Goal: Task Accomplishment & Management: Manage account settings

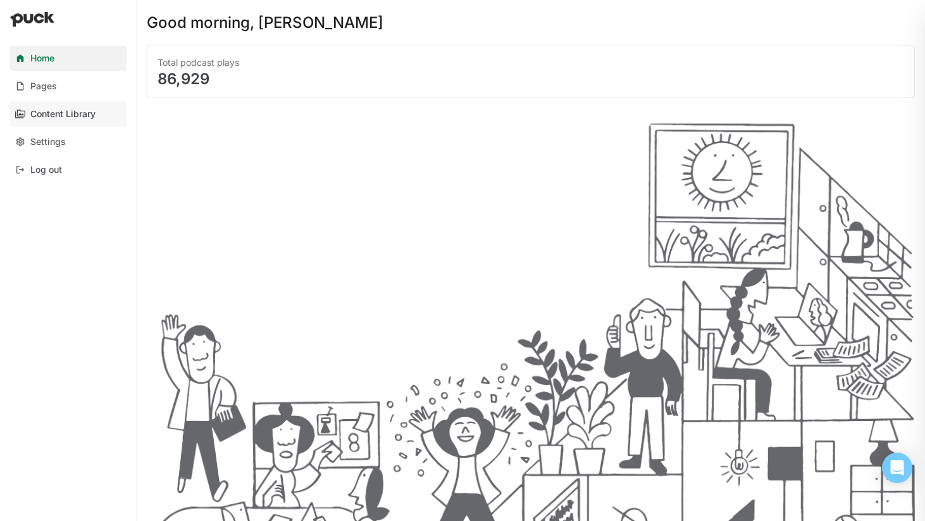
click at [84, 113] on div "Content Library" at bounding box center [62, 114] width 65 height 11
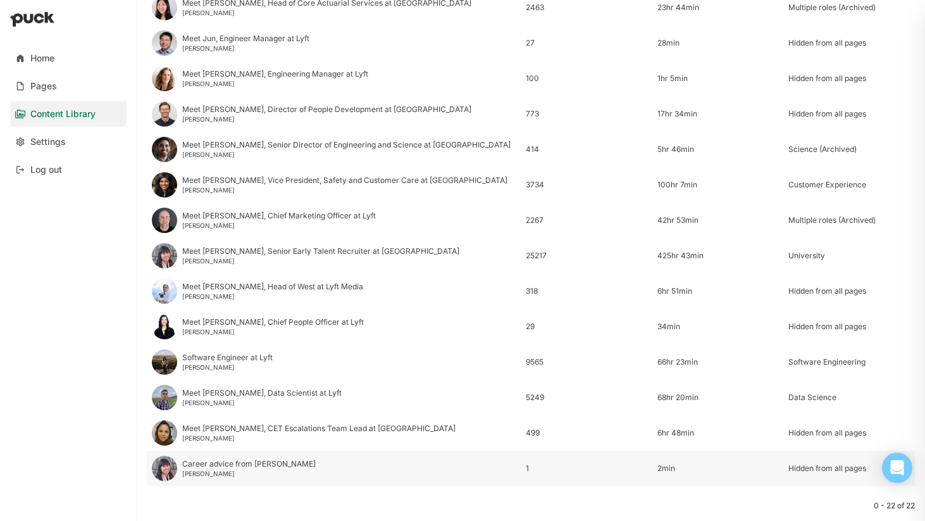
scroll to position [485, 0]
click at [276, 430] on div "Meet [PERSON_NAME], CET Escalations Team Lead at [GEOGRAPHIC_DATA]" at bounding box center [318, 429] width 273 height 9
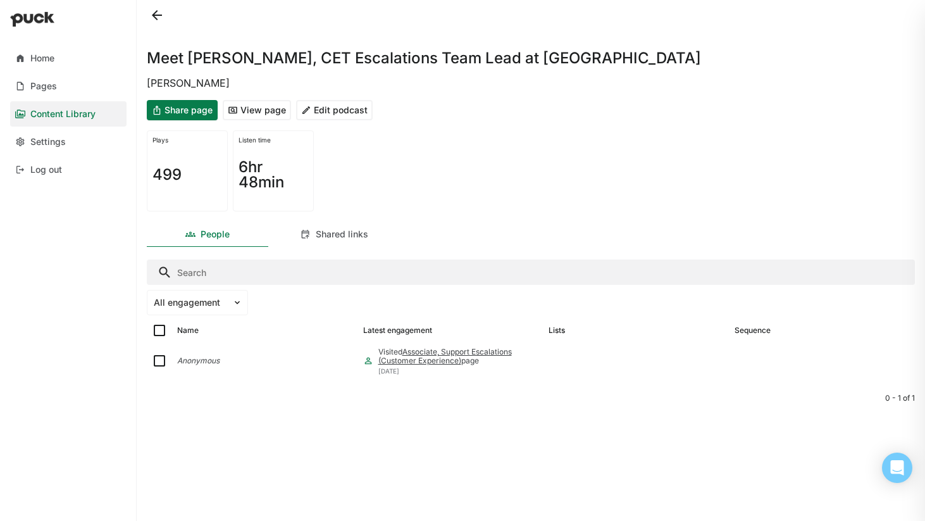
click at [321, 109] on button "Edit podcast" at bounding box center [334, 110] width 77 height 20
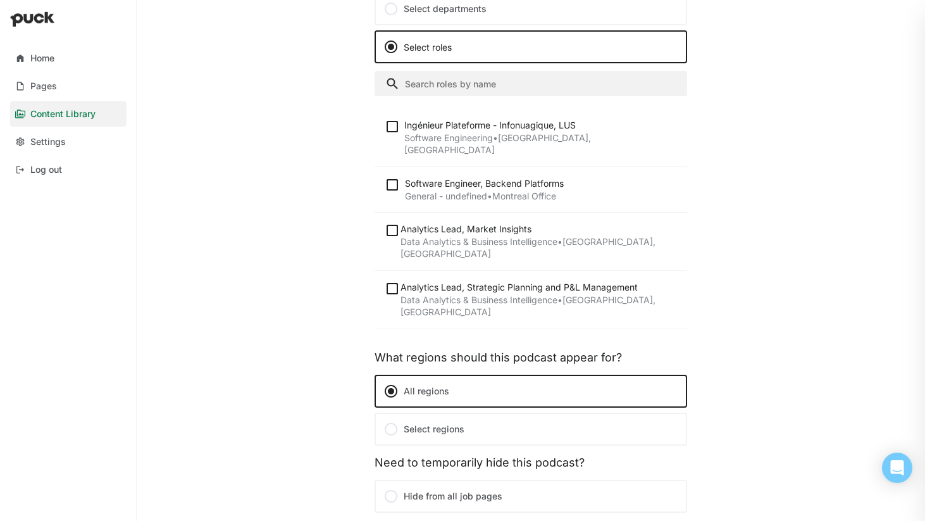
scroll to position [390, 0]
click at [449, 82] on input "Search" at bounding box center [531, 84] width 313 height 25
paste input "ax Manager, [GEOGRAPHIC_DATA]"
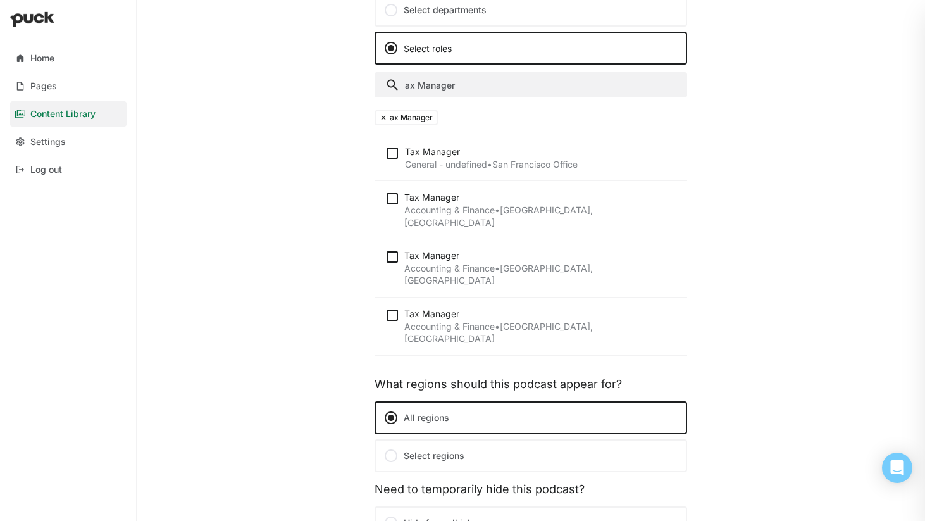
type input "ax Manager"
click at [395, 307] on img at bounding box center [392, 314] width 15 height 15
click at [385, 314] on input "checkbox" at bounding box center [384, 314] width 1 height 1
checkbox input "true"
click at [391, 249] on img at bounding box center [392, 256] width 15 height 15
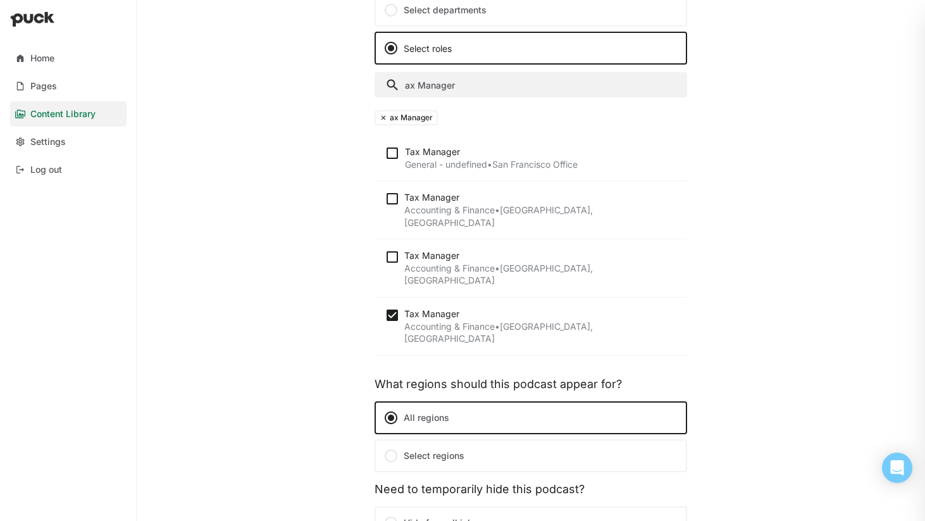
click at [385, 257] on input "checkbox" at bounding box center [384, 257] width 1 height 1
click at [394, 249] on img at bounding box center [392, 256] width 15 height 15
click at [385, 257] on input "checkbox" at bounding box center [384, 257] width 1 height 1
checkbox input "false"
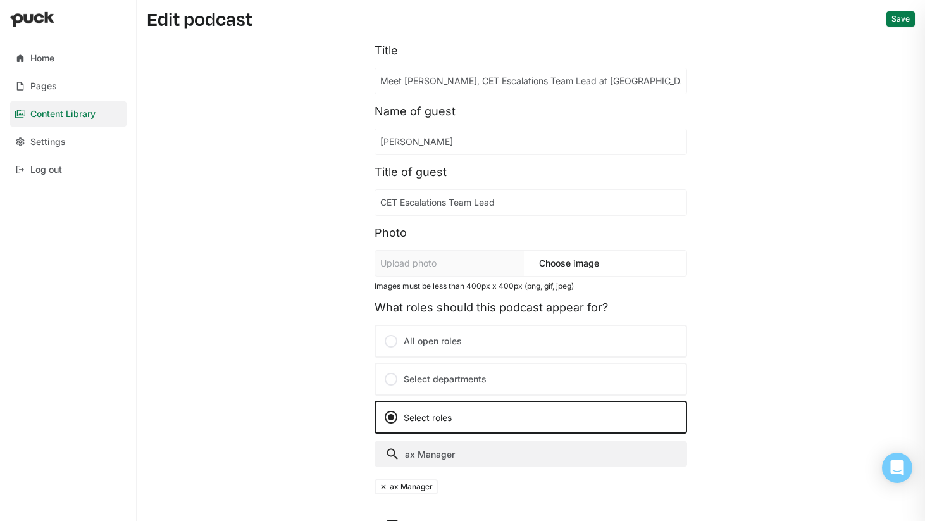
scroll to position [0, 0]
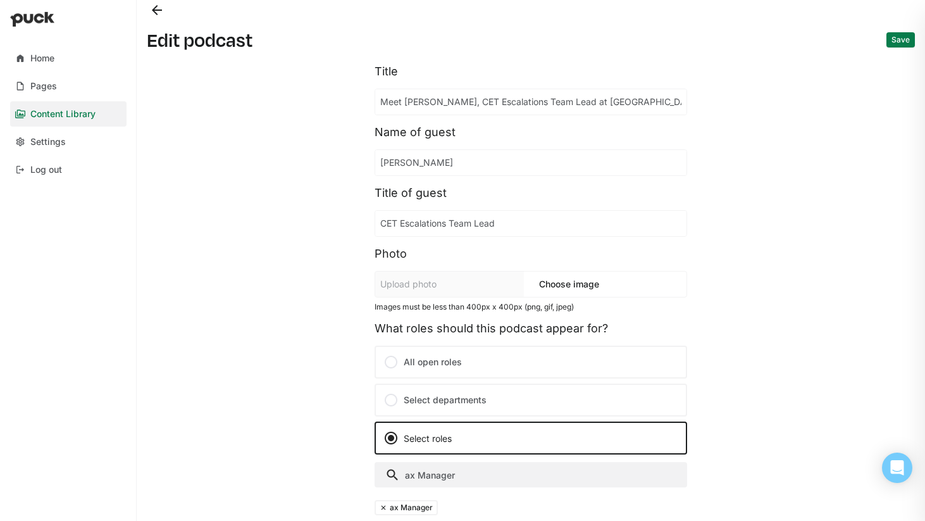
click at [907, 42] on button "Save" at bounding box center [900, 39] width 28 height 15
click at [895, 39] on button "Save" at bounding box center [900, 39] width 28 height 15
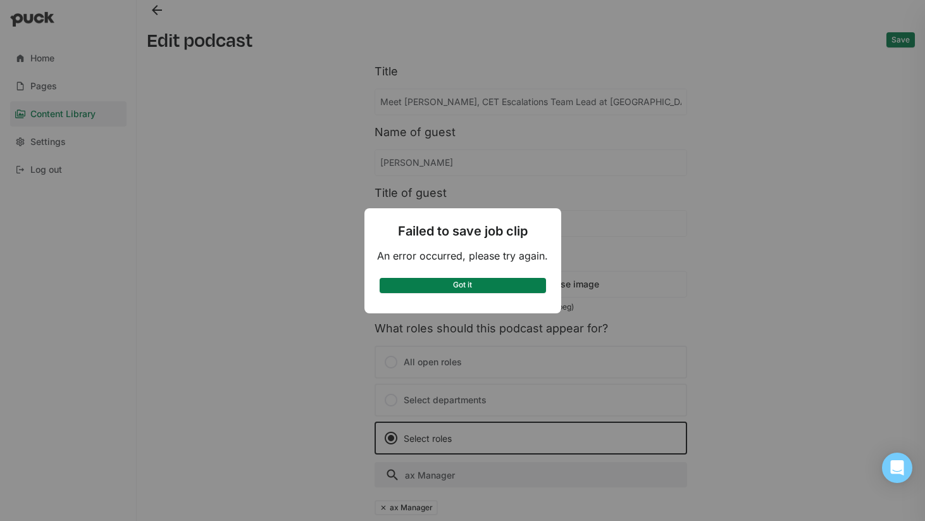
click at [473, 283] on button "Got it" at bounding box center [463, 285] width 166 height 15
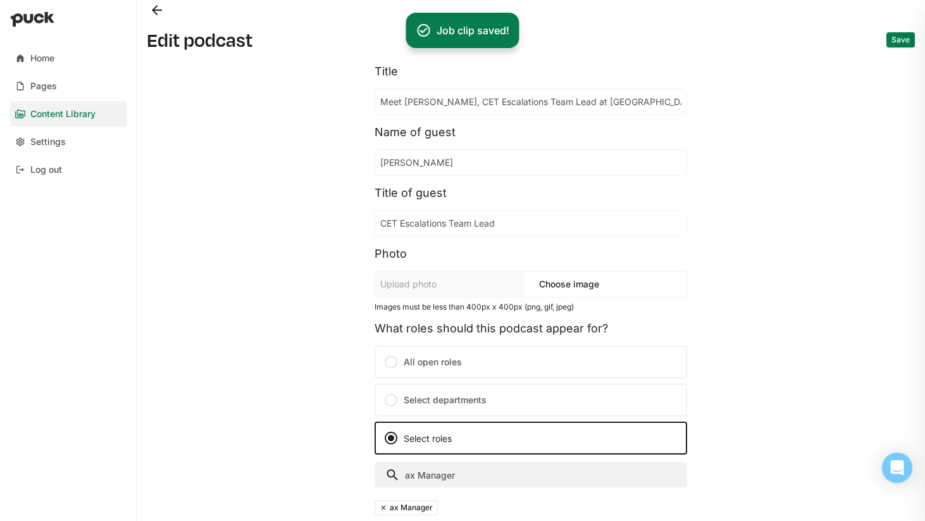
click at [904, 44] on button "Save" at bounding box center [900, 39] width 28 height 15
click at [77, 112] on div "Content Library" at bounding box center [62, 114] width 65 height 11
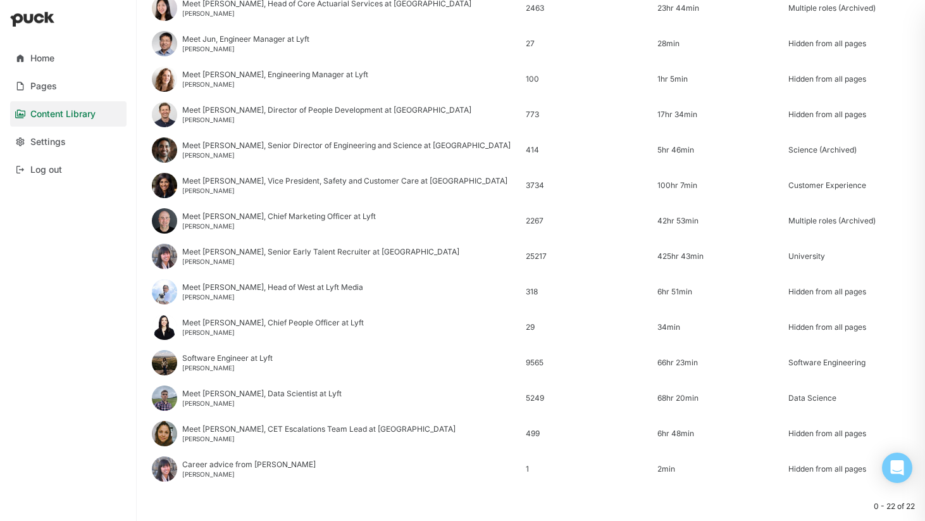
scroll to position [518, 0]
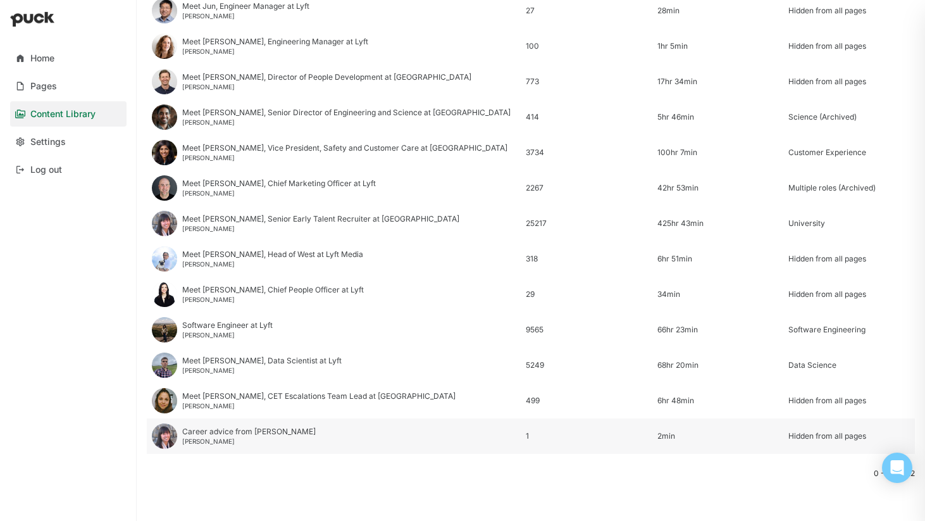
click at [256, 429] on div "Career advice from [PERSON_NAME]" at bounding box center [248, 431] width 133 height 9
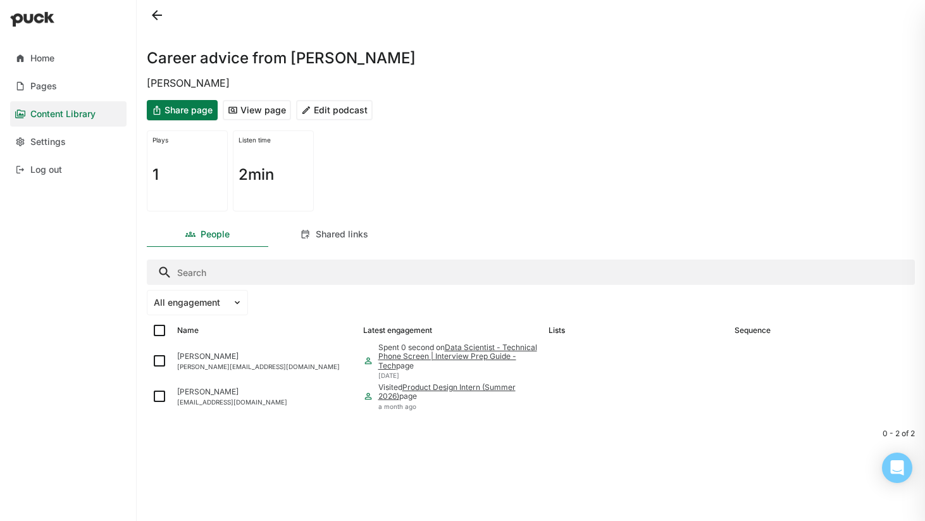
click at [330, 109] on button "Edit podcast" at bounding box center [334, 110] width 77 height 20
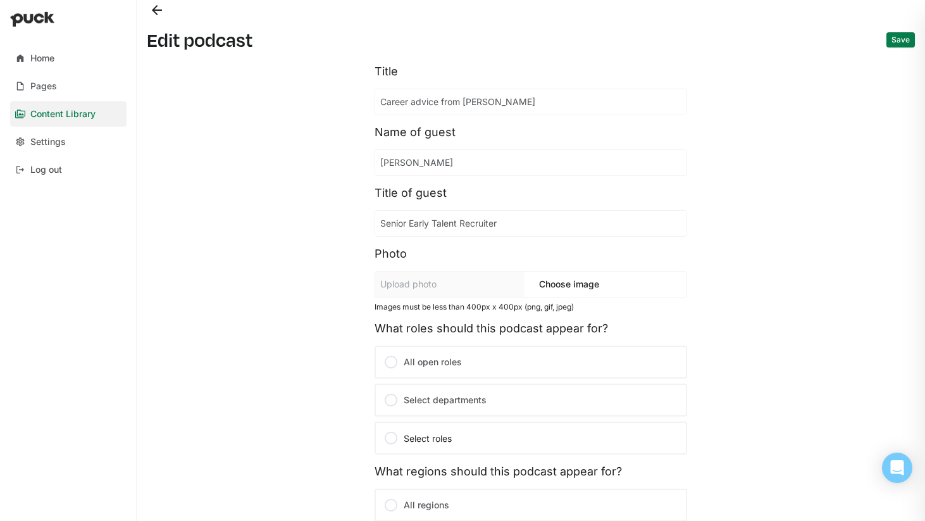
scroll to position [233, 0]
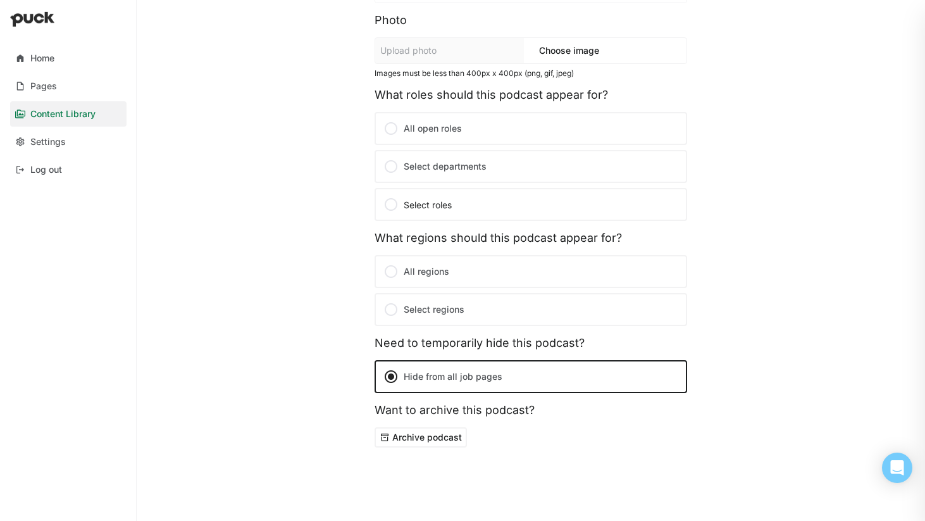
click at [397, 375] on div at bounding box center [390, 376] width 15 height 15
click at [0, 0] on input "Hide from all job pages" at bounding box center [0, 0] width 0 height 0
click at [391, 376] on div at bounding box center [390, 376] width 15 height 15
click at [0, 0] on input "Hide from all job pages" at bounding box center [0, 0] width 0 height 0
click at [390, 130] on div at bounding box center [390, 128] width 15 height 15
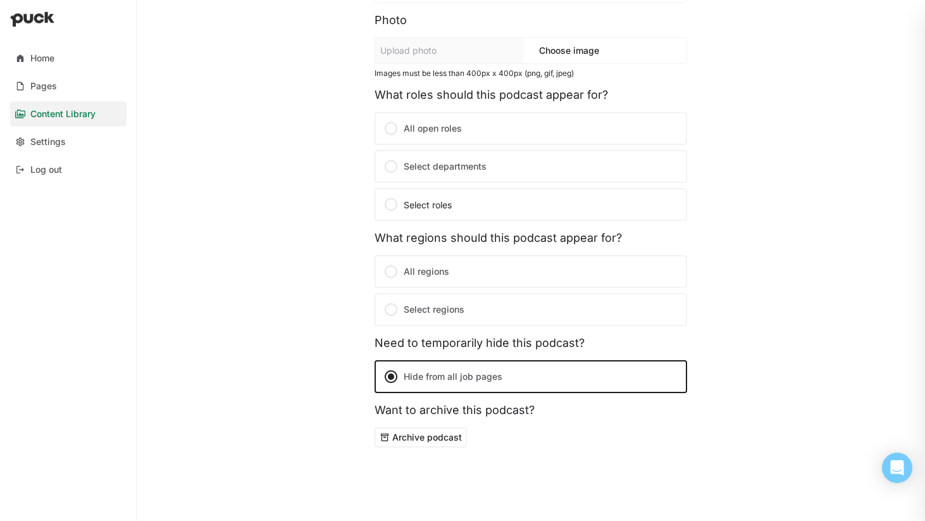
click at [0, 0] on input "All open roles" at bounding box center [0, 0] width 0 height 0
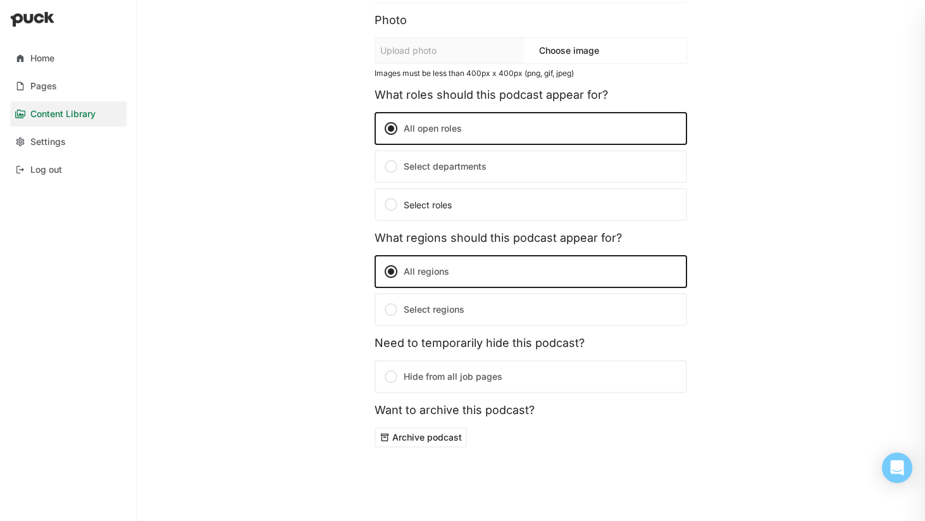
click at [397, 439] on button "Archive podcast" at bounding box center [421, 437] width 92 height 20
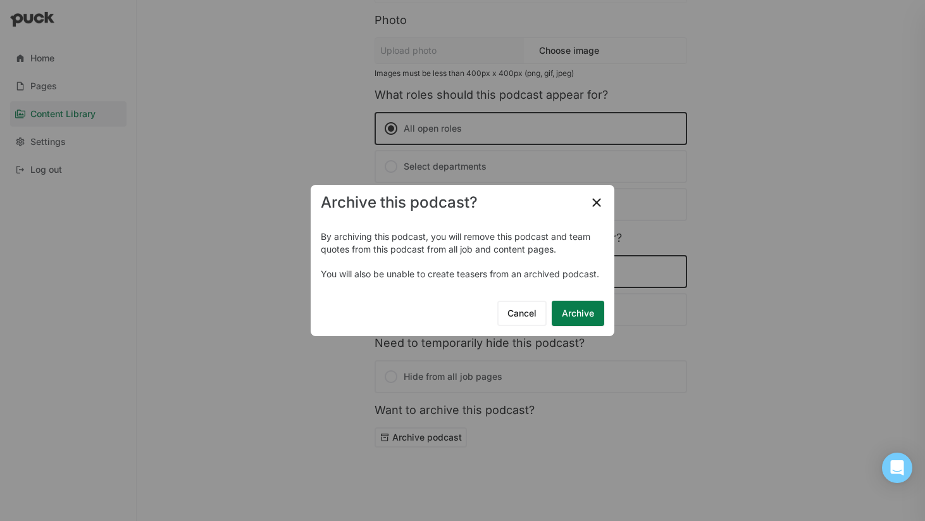
click at [586, 307] on button "Archive" at bounding box center [578, 313] width 53 height 25
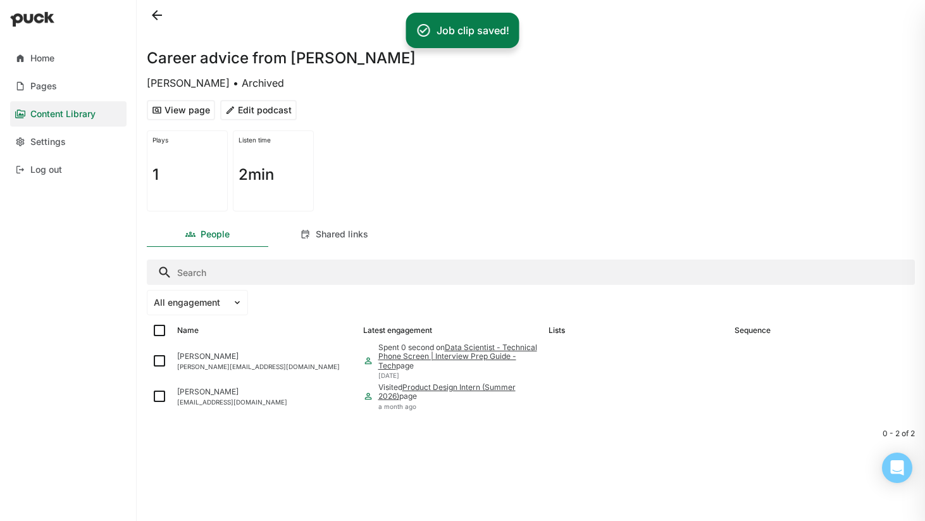
click at [158, 10] on button at bounding box center [157, 15] width 20 height 20
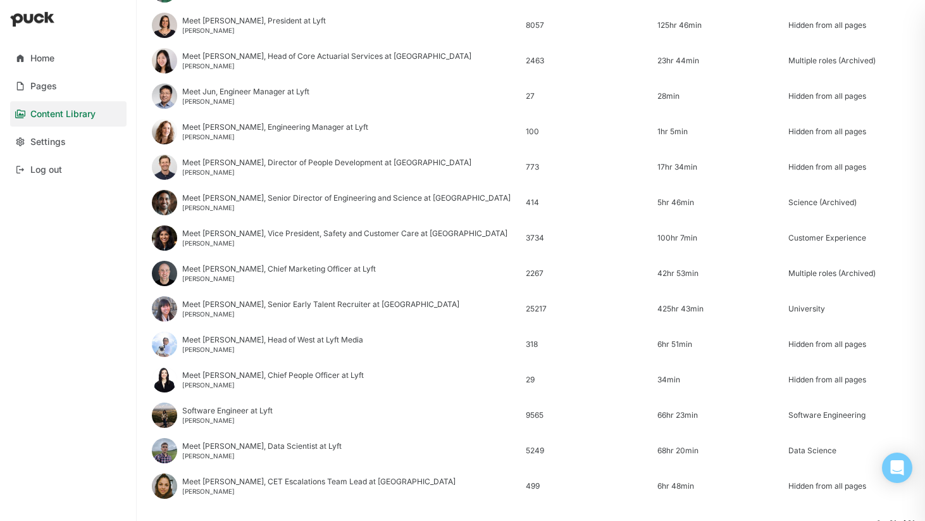
scroll to position [483, 0]
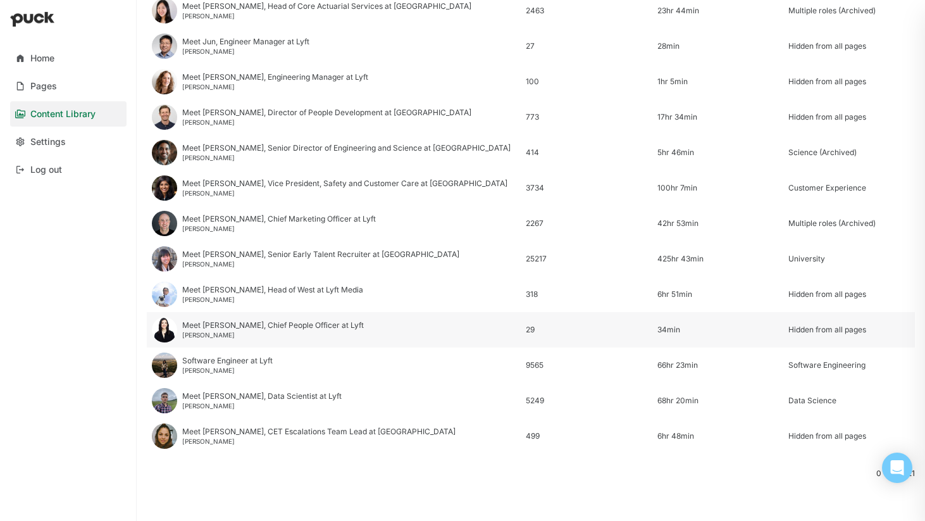
click at [237, 327] on div "Meet [PERSON_NAME], Chief People Officer at Lyft" at bounding box center [273, 325] width 182 height 9
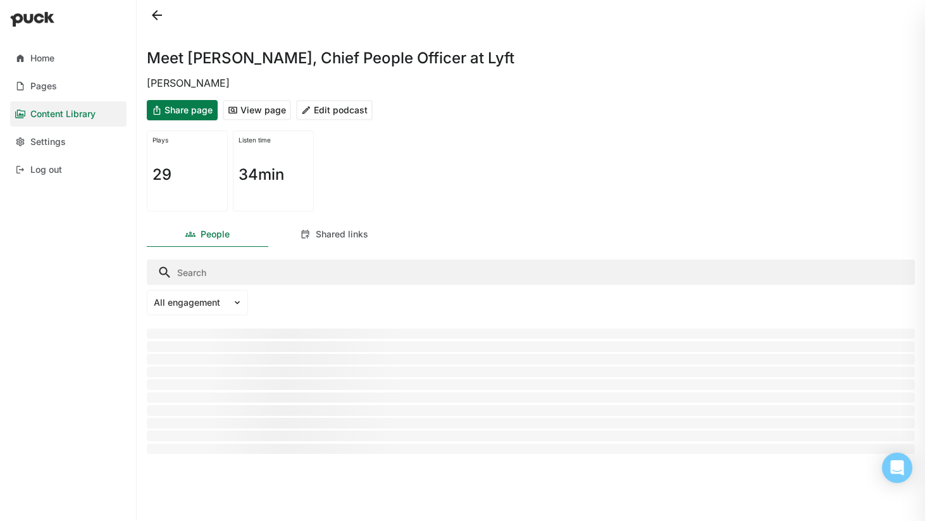
click at [315, 114] on button "Edit podcast" at bounding box center [334, 110] width 77 height 20
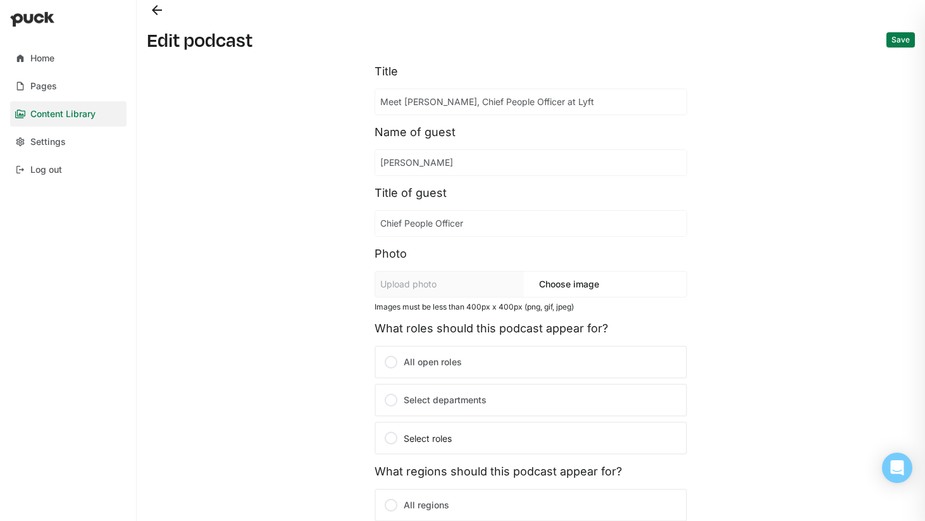
scroll to position [233, 0]
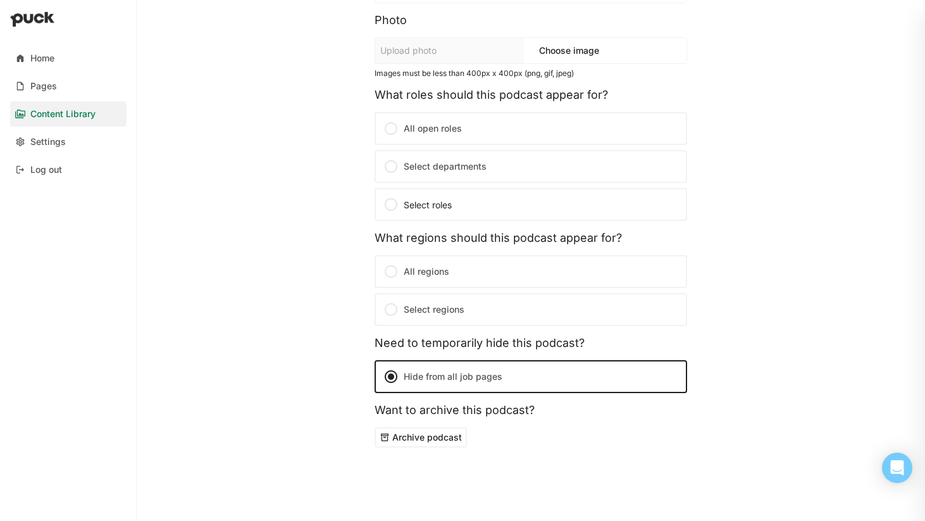
click at [386, 125] on div at bounding box center [390, 128] width 15 height 15
click at [0, 0] on input "All open roles" at bounding box center [0, 0] width 0 height 0
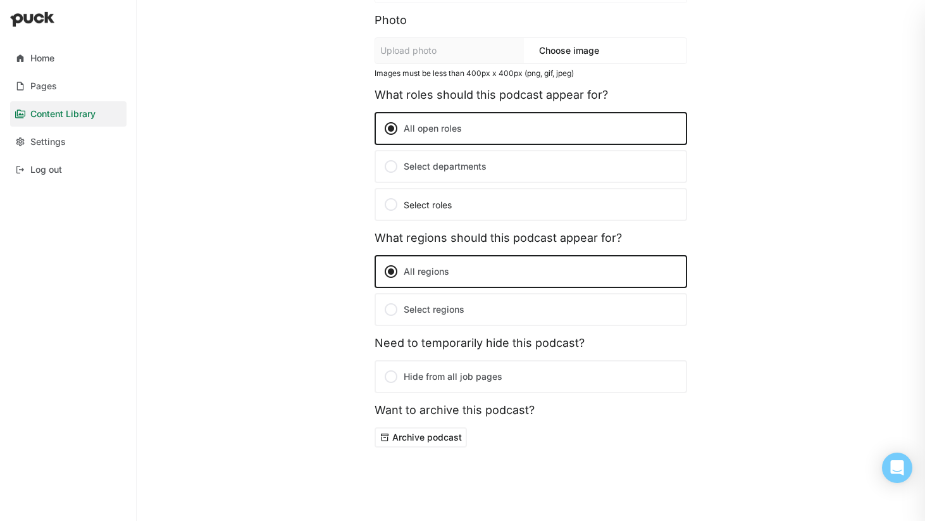
click at [394, 168] on div at bounding box center [390, 166] width 15 height 15
click at [0, 0] on input "Select departments" at bounding box center [0, 0] width 0 height 0
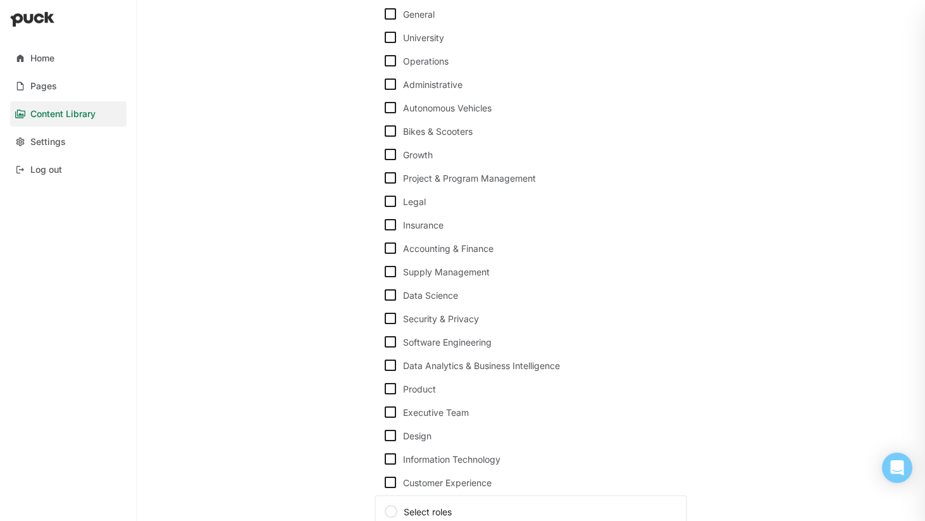
scroll to position [795, 0]
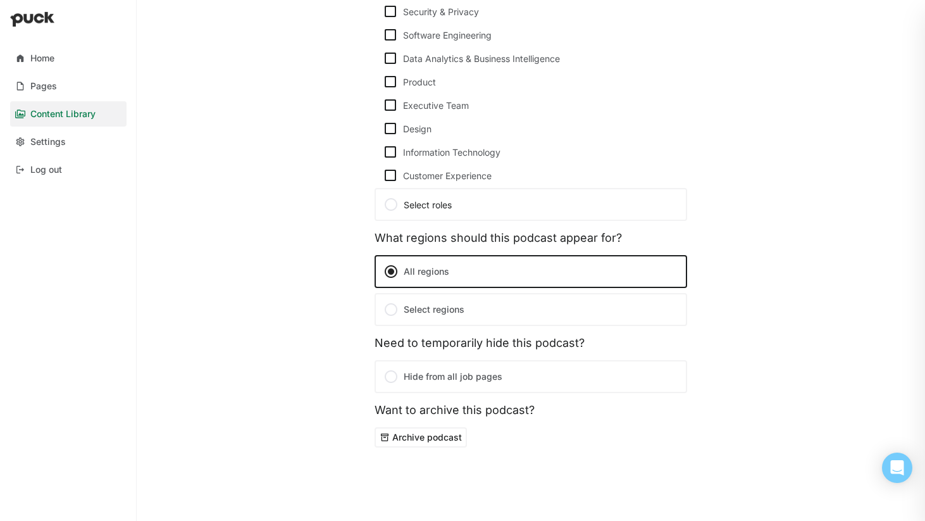
click at [445, 431] on button "Archive podcast" at bounding box center [421, 437] width 92 height 20
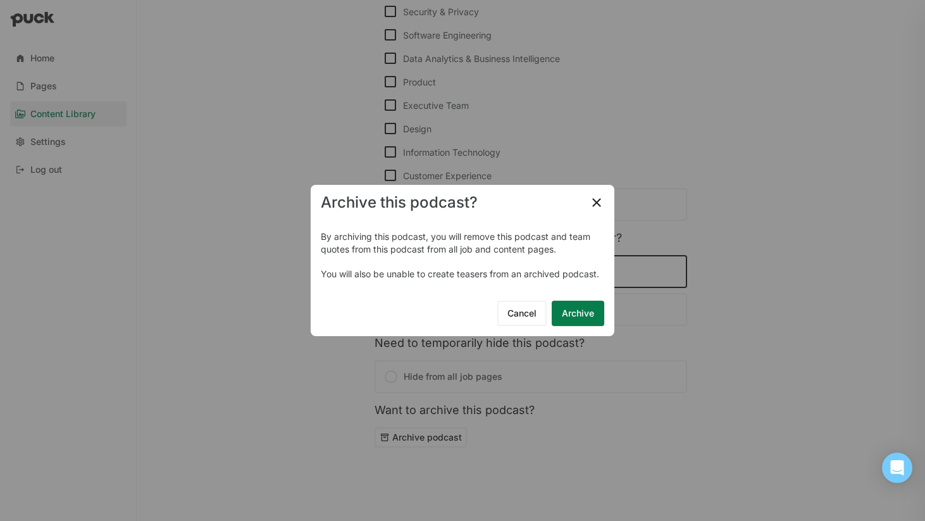
click at [588, 316] on button "Archive" at bounding box center [578, 313] width 53 height 25
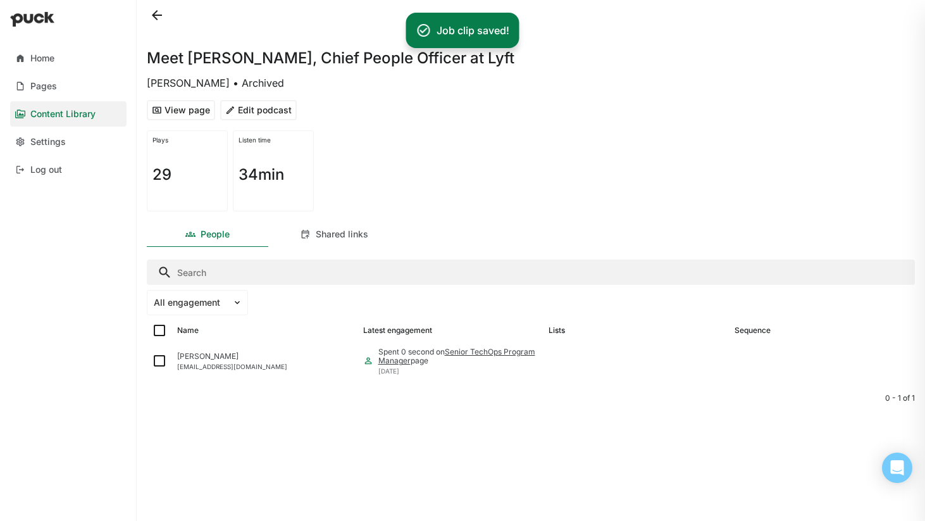
click at [154, 9] on button at bounding box center [157, 15] width 20 height 20
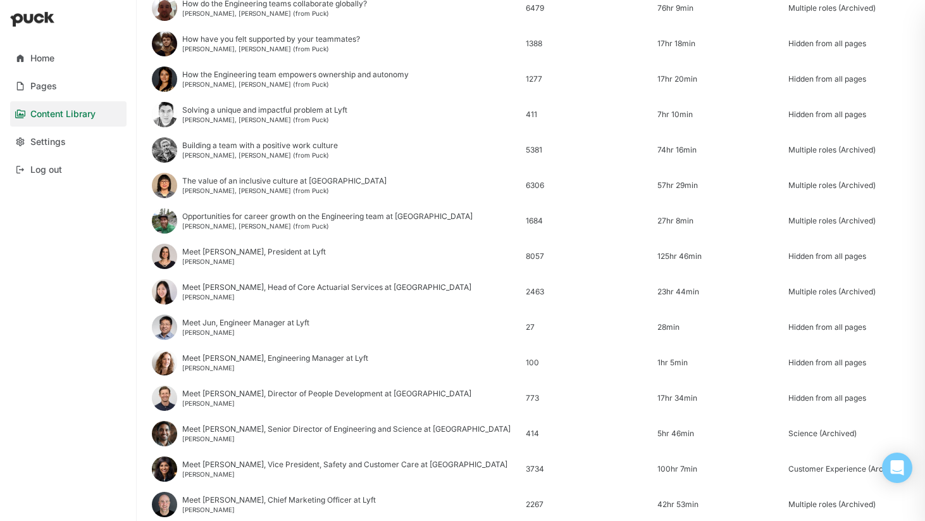
scroll to position [447, 0]
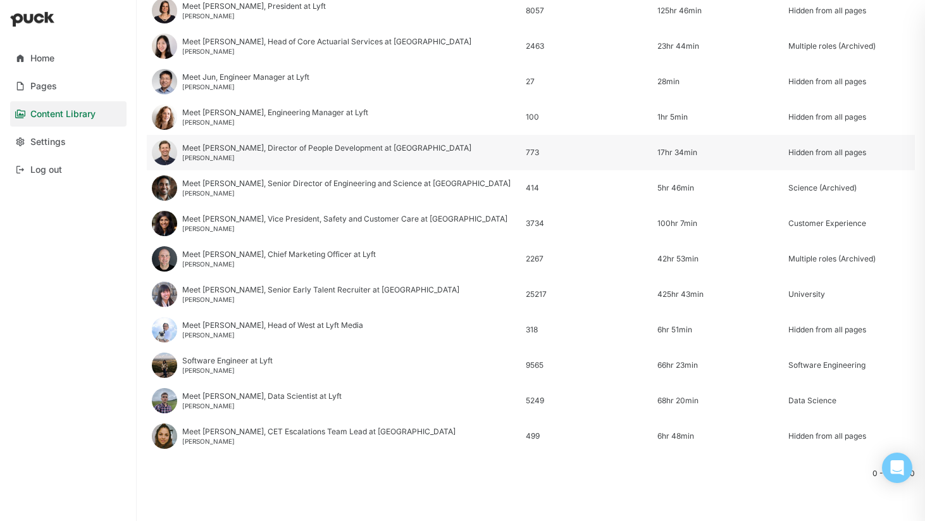
click at [317, 147] on div "Meet [PERSON_NAME], Director of People Development at [GEOGRAPHIC_DATA]" at bounding box center [326, 148] width 289 height 9
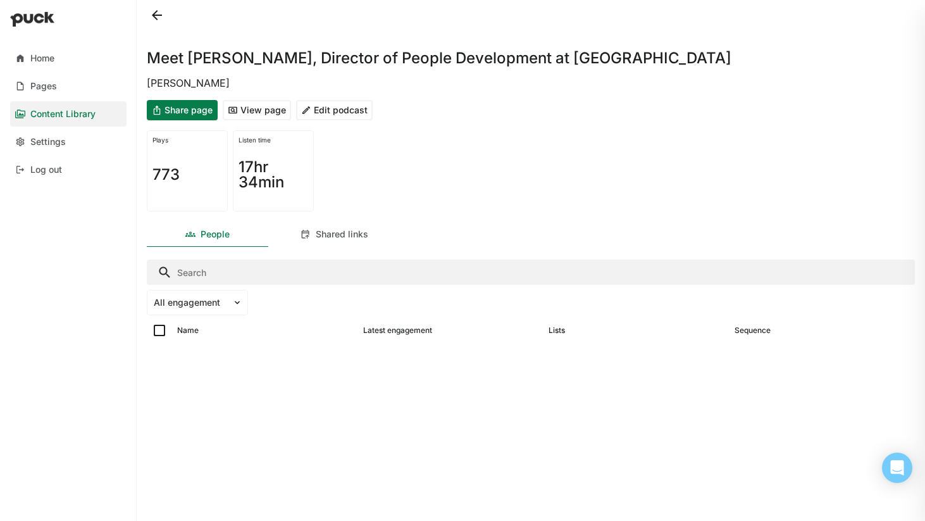
click at [330, 111] on button "Edit podcast" at bounding box center [334, 110] width 77 height 20
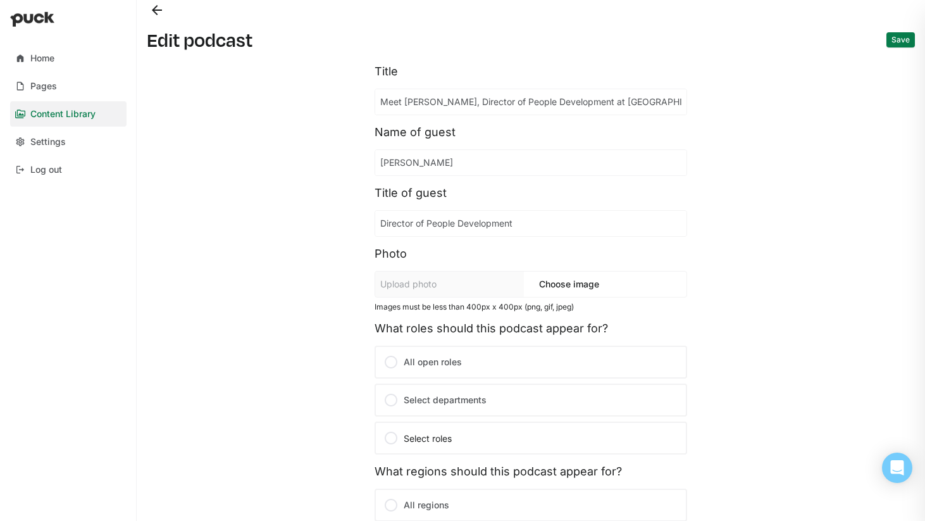
scroll to position [233, 0]
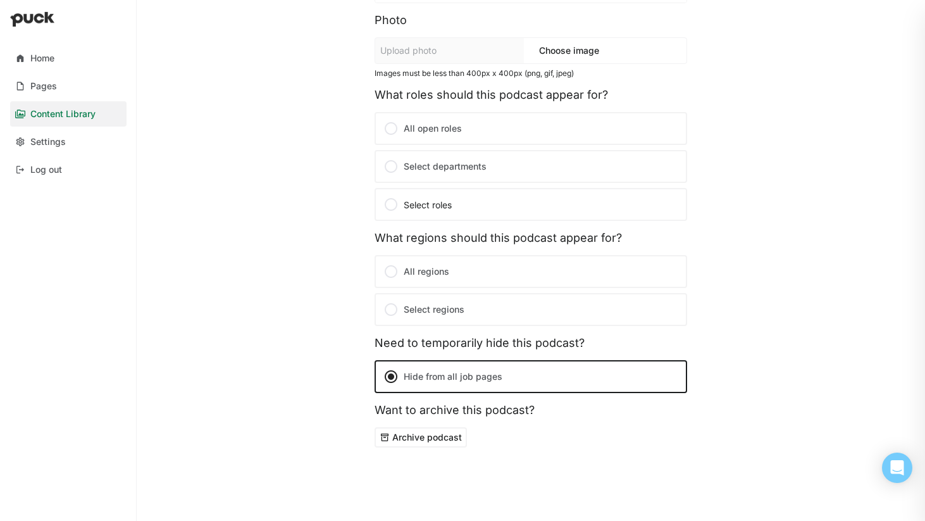
drag, startPoint x: 388, startPoint y: 123, endPoint x: 411, endPoint y: 182, distance: 62.5
click at [388, 123] on div at bounding box center [390, 128] width 15 height 15
click at [0, 0] on input "All open roles" at bounding box center [0, 0] width 0 height 0
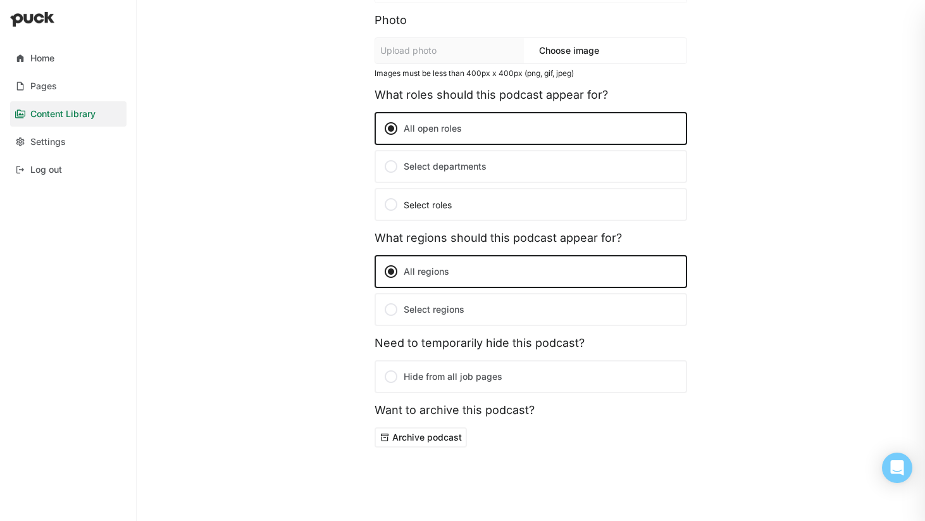
click at [395, 163] on div at bounding box center [390, 166] width 15 height 15
click at [0, 0] on input "Select departments" at bounding box center [0, 0] width 0 height 0
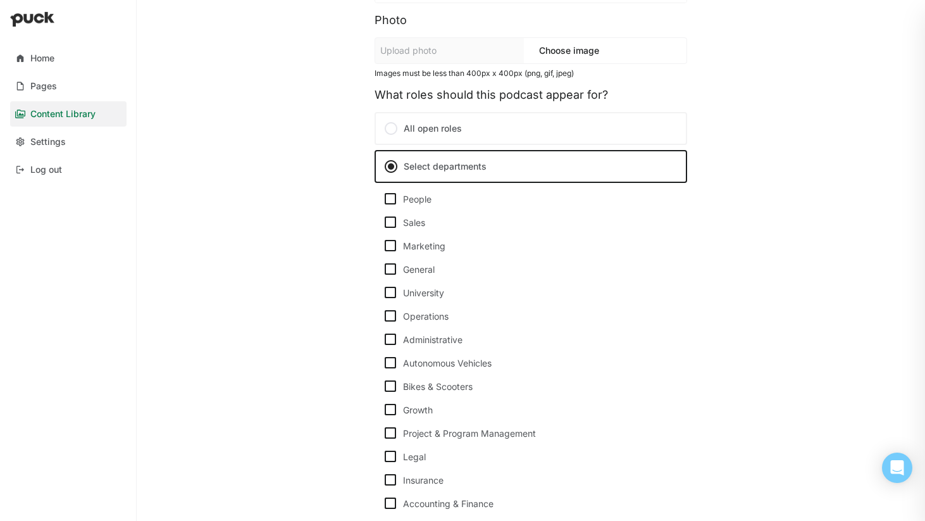
click at [393, 133] on div at bounding box center [390, 128] width 15 height 15
click at [0, 0] on input "All open roles" at bounding box center [0, 0] width 0 height 0
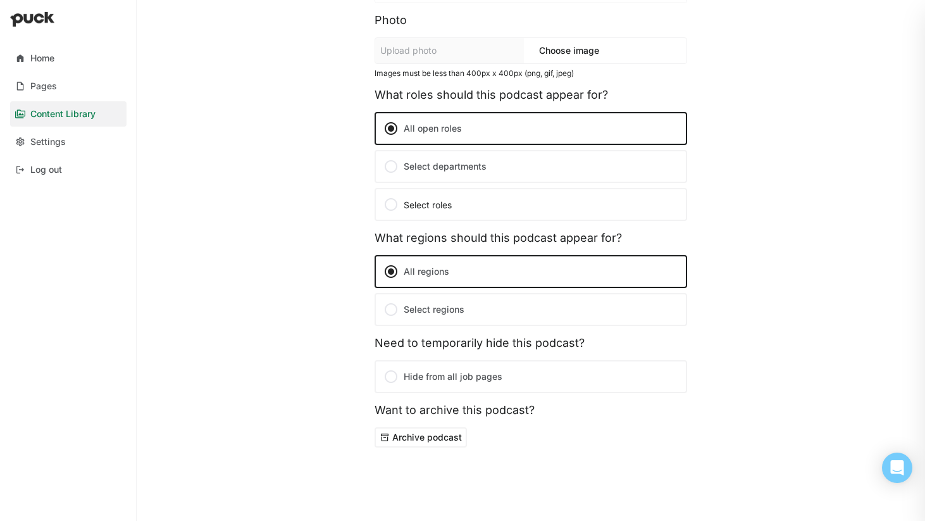
click at [457, 444] on button "Archive podcast" at bounding box center [421, 437] width 92 height 20
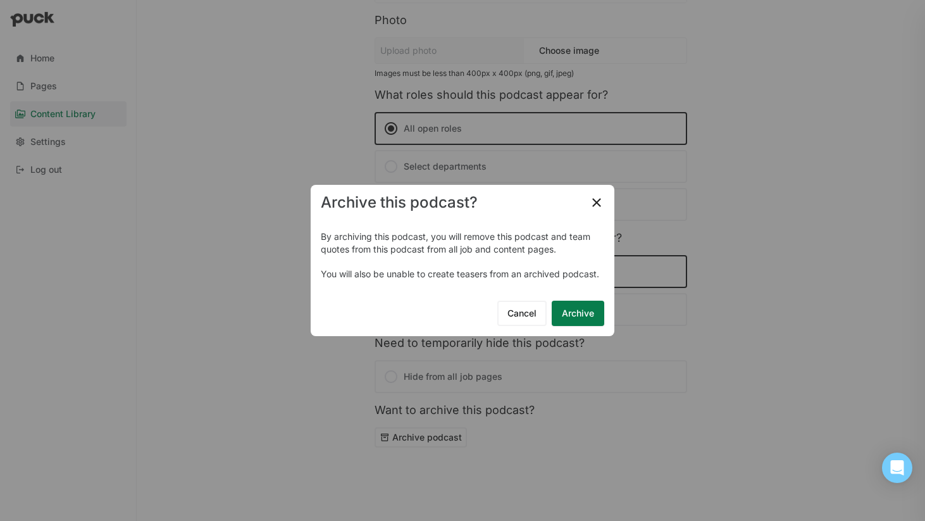
click at [578, 314] on button "Archive" at bounding box center [578, 313] width 53 height 25
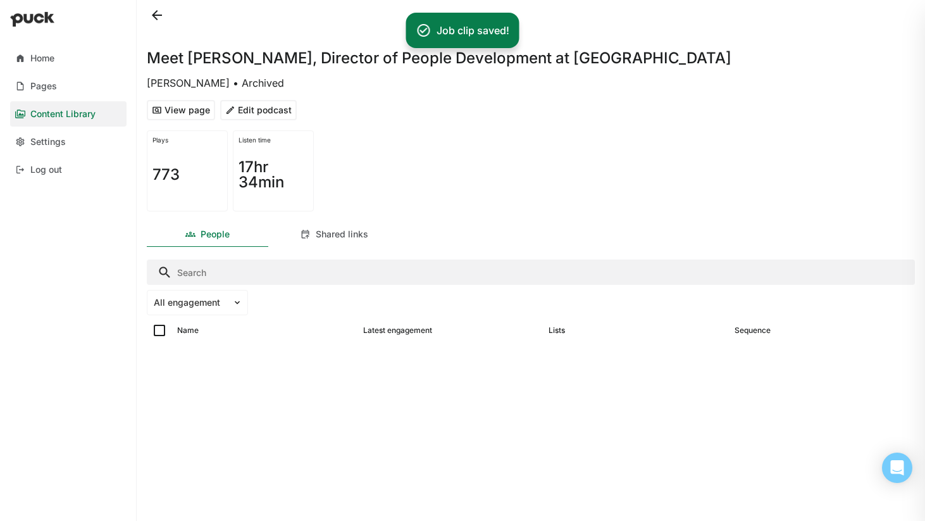
click at [147, 18] on button at bounding box center [157, 15] width 20 height 20
